Goal: Information Seeking & Learning: Find specific fact

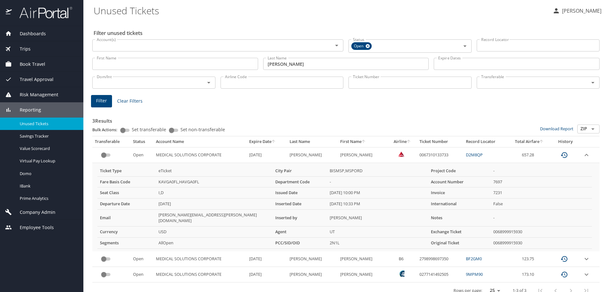
click at [411, 117] on h3 "3 Results" at bounding box center [345, 119] width 507 height 11
drag, startPoint x: 291, startPoint y: 64, endPoint x: 189, endPoint y: 54, distance: 103.2
click at [189, 54] on div "First Name First Name Last Name [PERSON_NAME] Last Name Expire Dates Expire Dat…" at bounding box center [346, 64] width 512 height 23
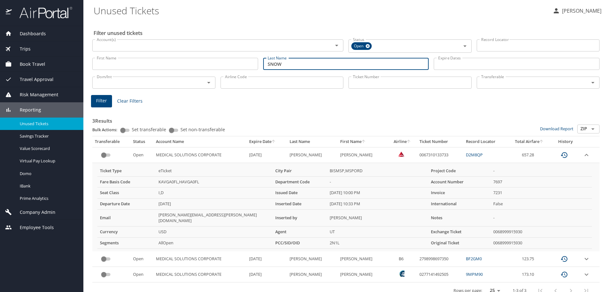
type input "SNOW"
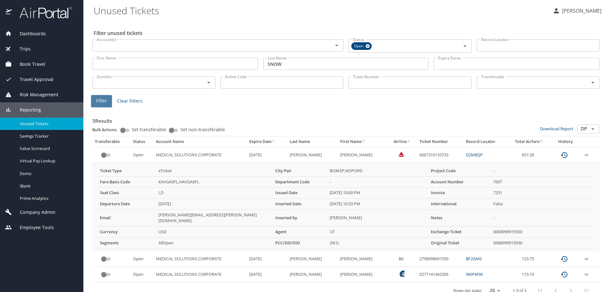
click at [99, 100] on span "Filter" at bounding box center [101, 101] width 11 height 8
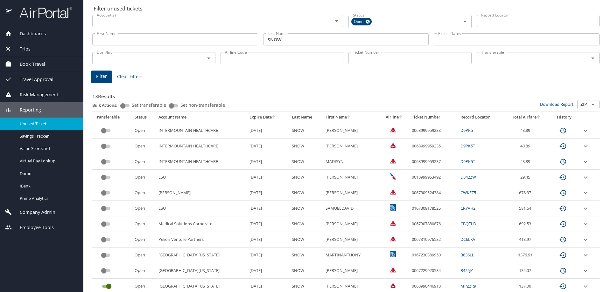
scroll to position [77, 0]
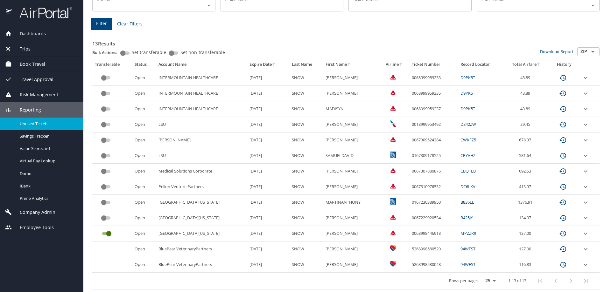
click at [442, 171] on td "0067307880876" at bounding box center [433, 172] width 48 height 16
drag, startPoint x: 581, startPoint y: 169, endPoint x: 522, endPoint y: 206, distance: 70.1
click at [581, 169] on icon "expand row" at bounding box center [585, 172] width 8 height 8
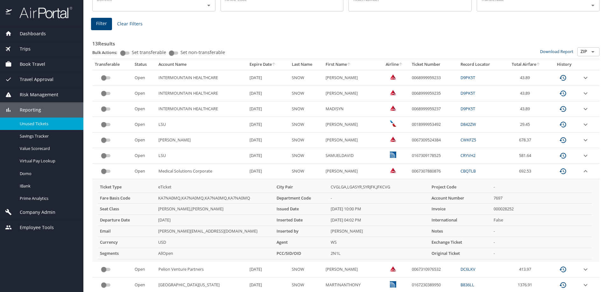
click at [422, 171] on td "0067307880876" at bounding box center [433, 172] width 48 height 16
click at [353, 171] on E "[PERSON_NAME]" at bounding box center [351, 172] width 57 height 16
click at [411, 173] on td "0067307880876" at bounding box center [433, 172] width 48 height 16
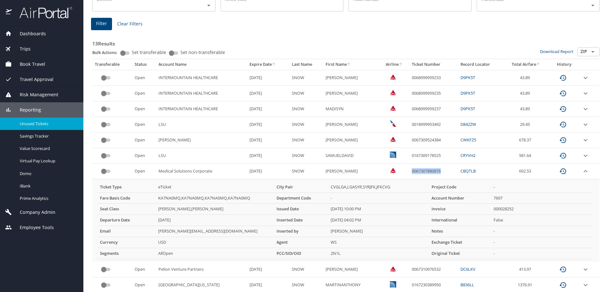
click at [411, 173] on td "0067307880876" at bounding box center [433, 172] width 48 height 16
click at [432, 173] on td "0067307880876" at bounding box center [433, 172] width 48 height 16
copy td "0067307880876"
click at [424, 170] on td "0067307880876" at bounding box center [433, 172] width 48 height 16
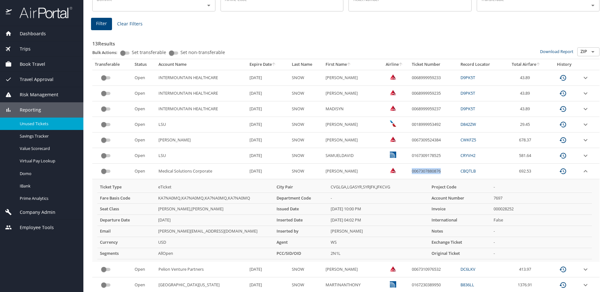
drag, startPoint x: 438, startPoint y: 172, endPoint x: 407, endPoint y: 170, distance: 30.9
click at [409, 170] on td "0067307880876" at bounding box center [433, 172] width 48 height 16
copy td "0067307880876"
